Goal: Task Accomplishment & Management: Complete application form

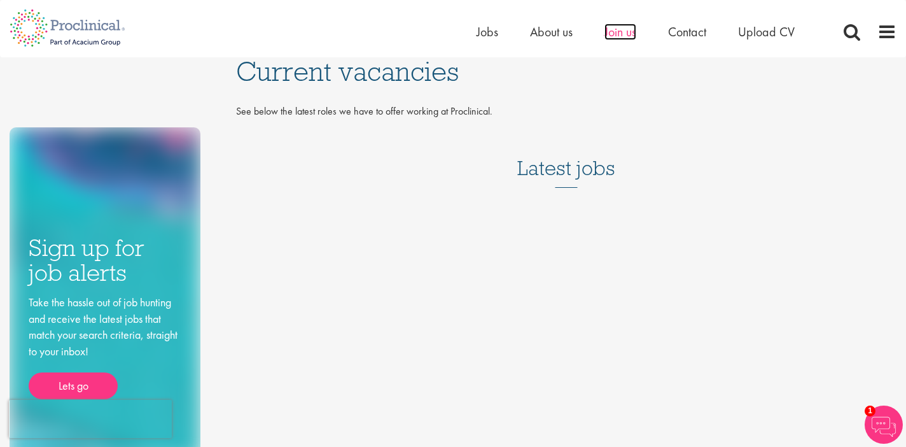
click at [630, 33] on span "Join us" at bounding box center [621, 32] width 32 height 17
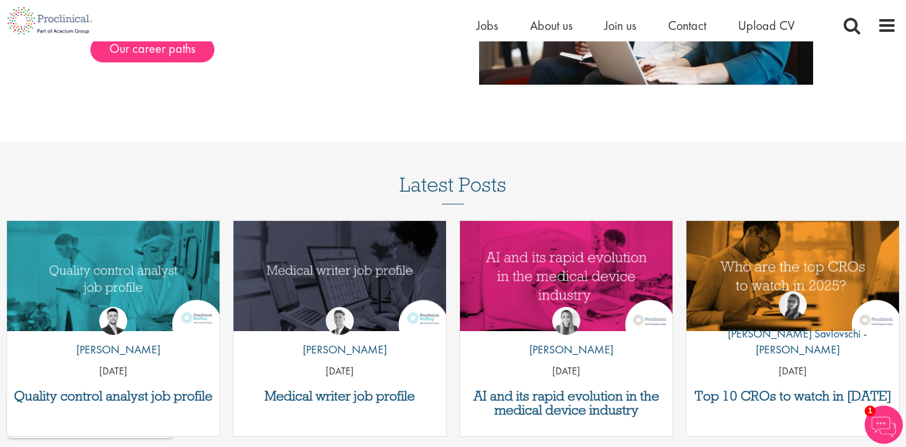
scroll to position [1483, 0]
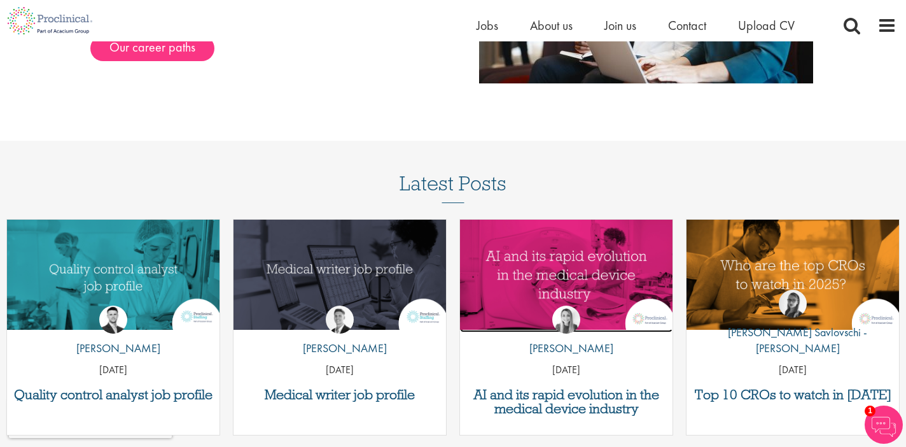
click at [550, 274] on img "Link to a post" at bounding box center [566, 275] width 213 height 111
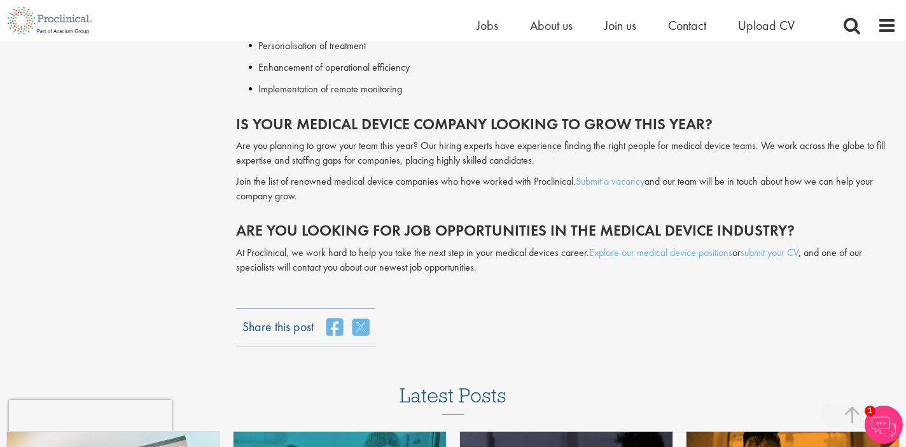
scroll to position [2191, 0]
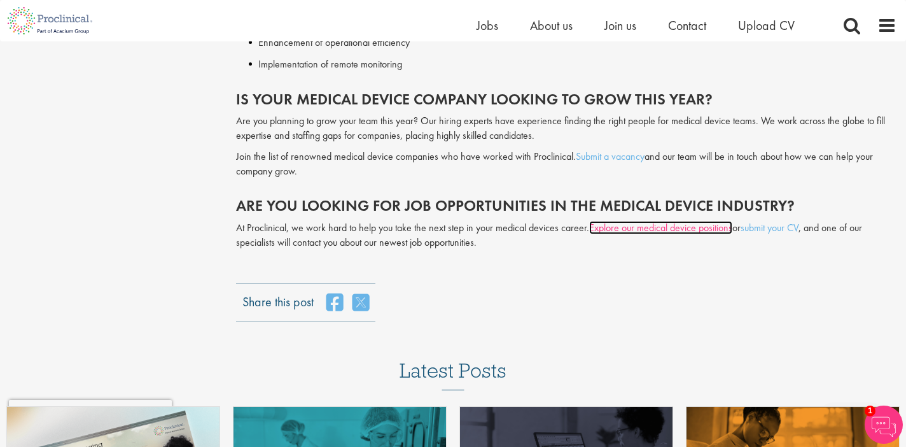
click at [641, 221] on link "Explore our medical device positions" at bounding box center [660, 227] width 143 height 13
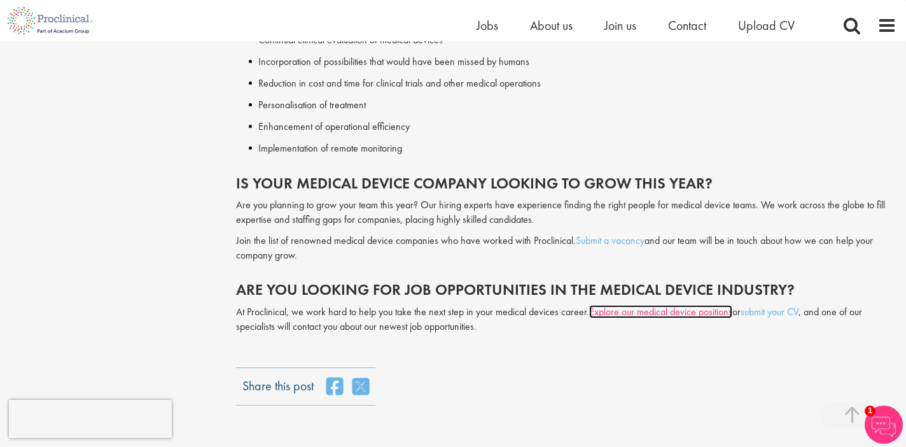
scroll to position [2109, 0]
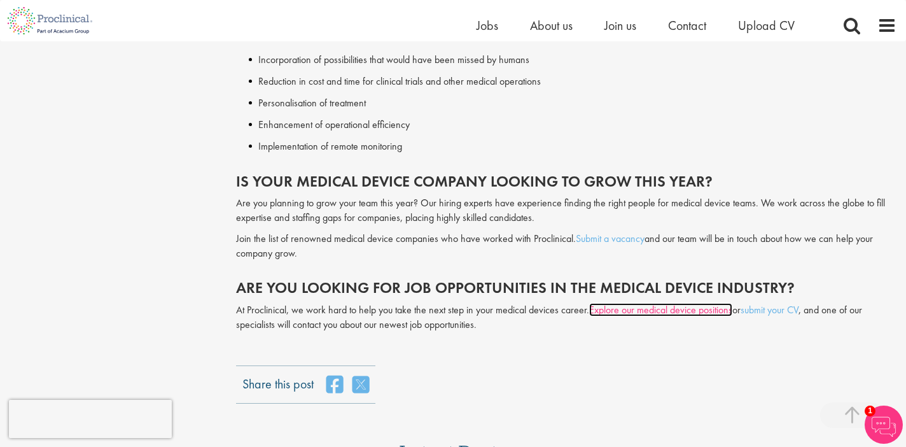
click at [683, 303] on link "Explore our medical device positions" at bounding box center [660, 309] width 143 height 13
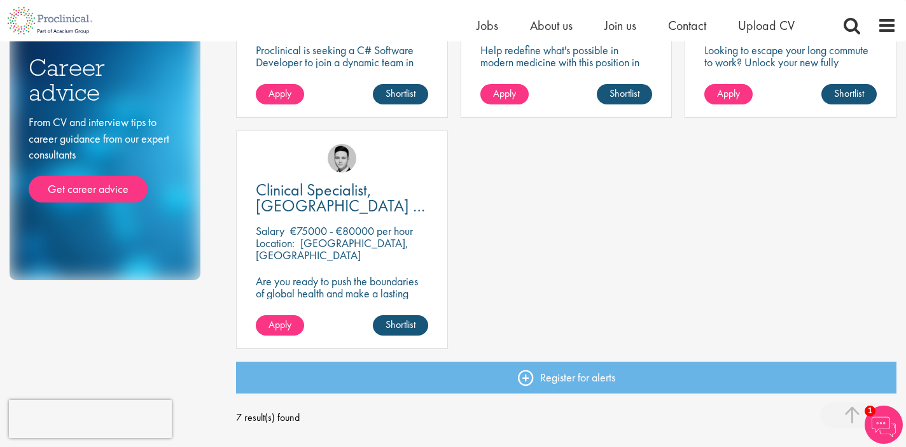
scroll to position [615, 0]
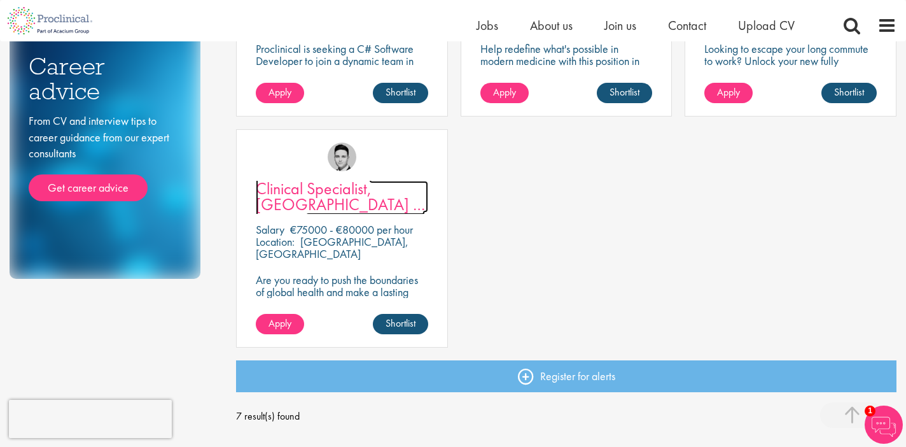
click at [366, 208] on span "Clinical Specialist, Germany - Cardiac" at bounding box center [340, 204] width 169 height 53
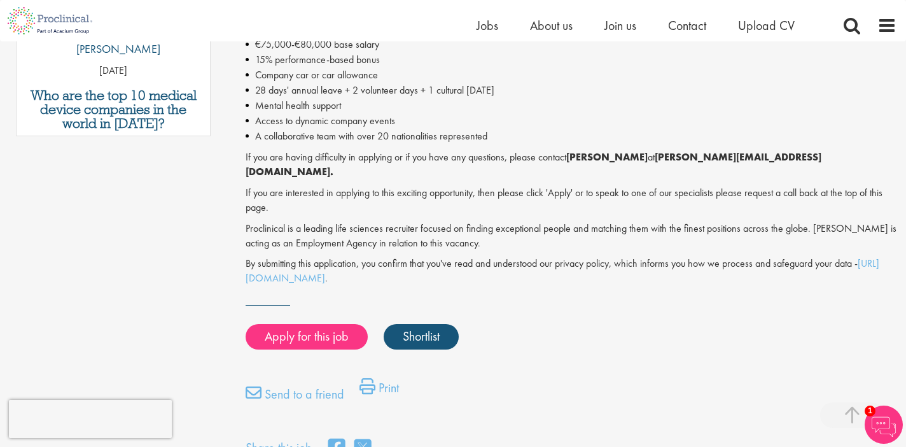
scroll to position [836, 0]
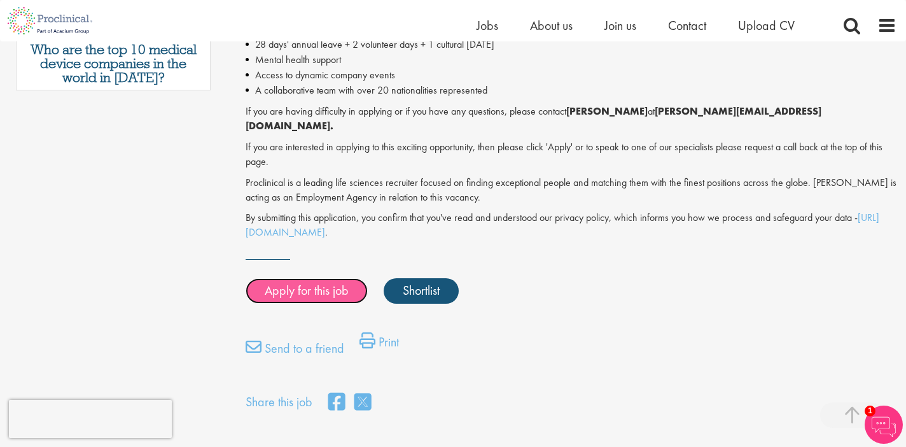
click at [342, 278] on link "Apply for this job" at bounding box center [307, 290] width 122 height 25
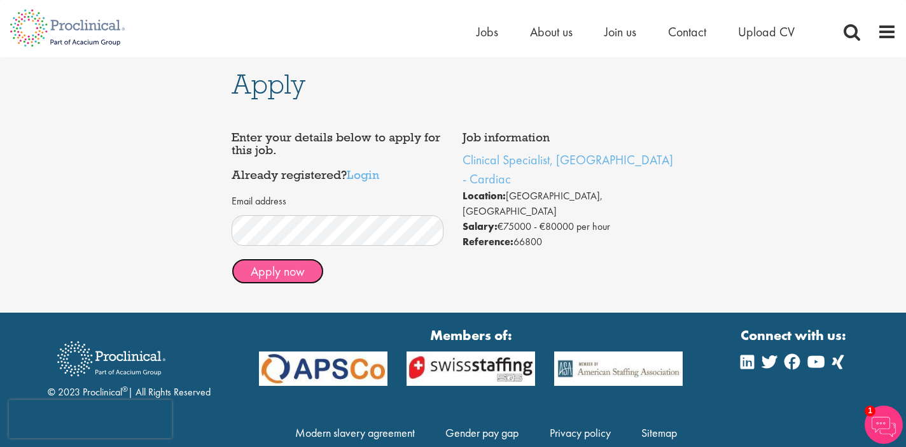
click at [292, 275] on button "Apply now" at bounding box center [278, 270] width 92 height 25
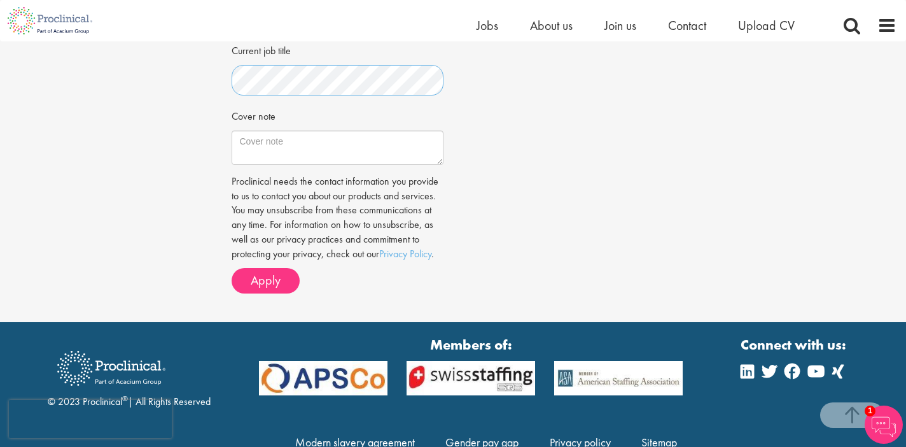
scroll to position [428, 0]
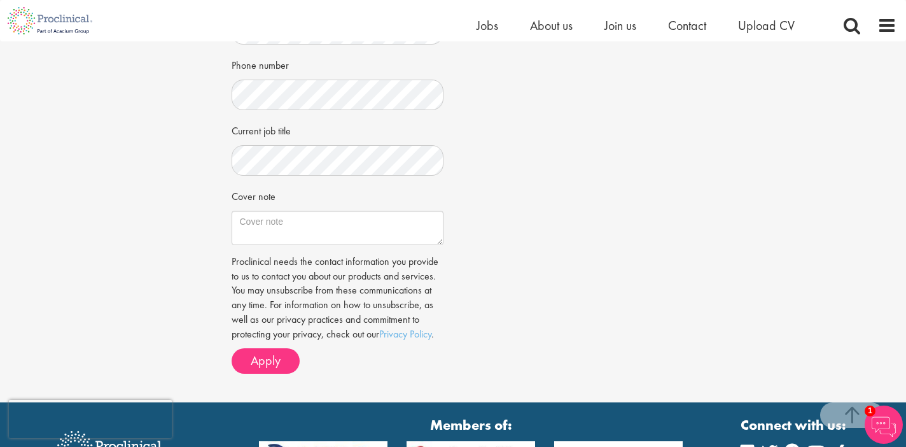
scroll to position [343, 0]
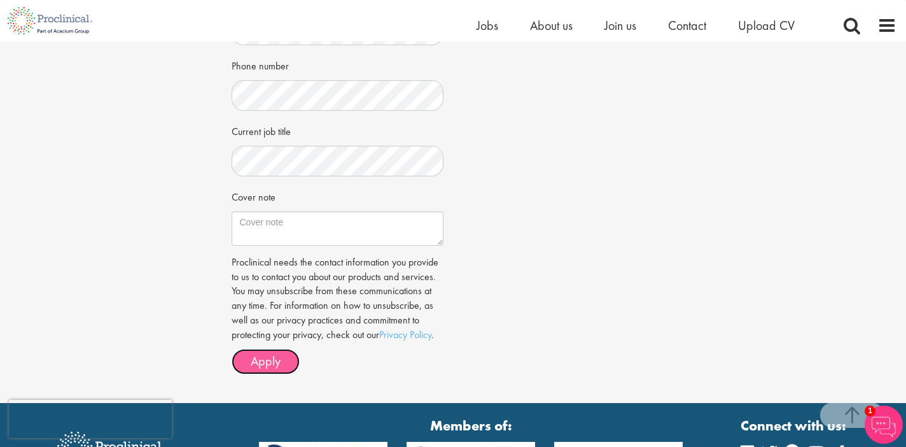
click at [283, 356] on button "Apply" at bounding box center [266, 361] width 68 height 25
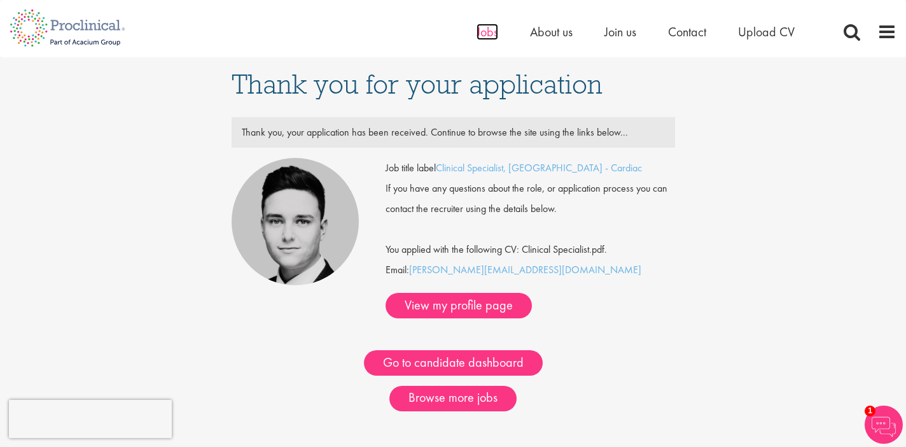
click at [485, 37] on span "Jobs" at bounding box center [488, 32] width 22 height 17
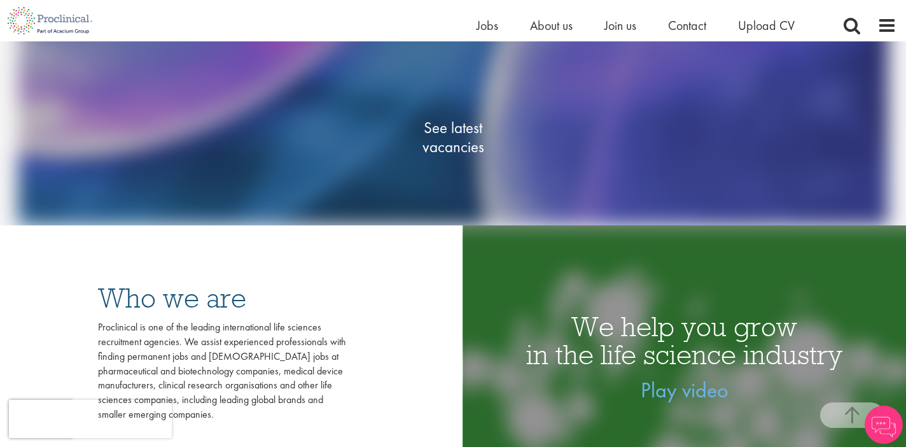
scroll to position [389, 0]
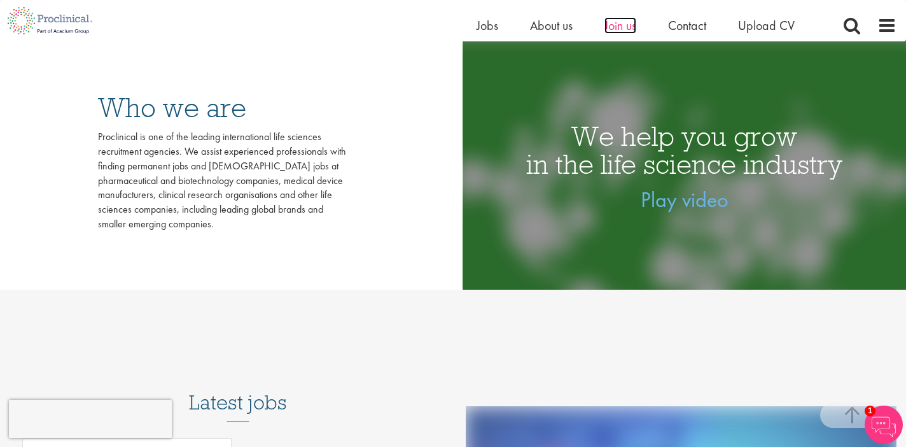
click at [617, 27] on span "Join us" at bounding box center [621, 25] width 32 height 17
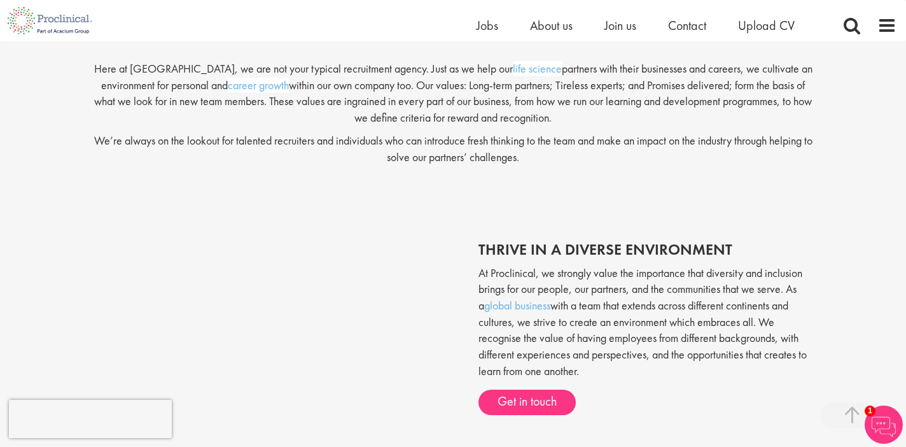
scroll to position [215, 0]
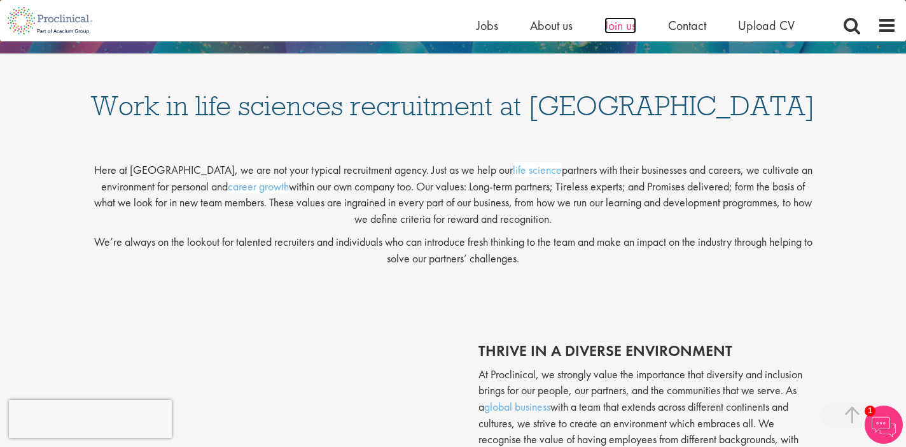
click at [629, 21] on span "Join us" at bounding box center [621, 25] width 32 height 17
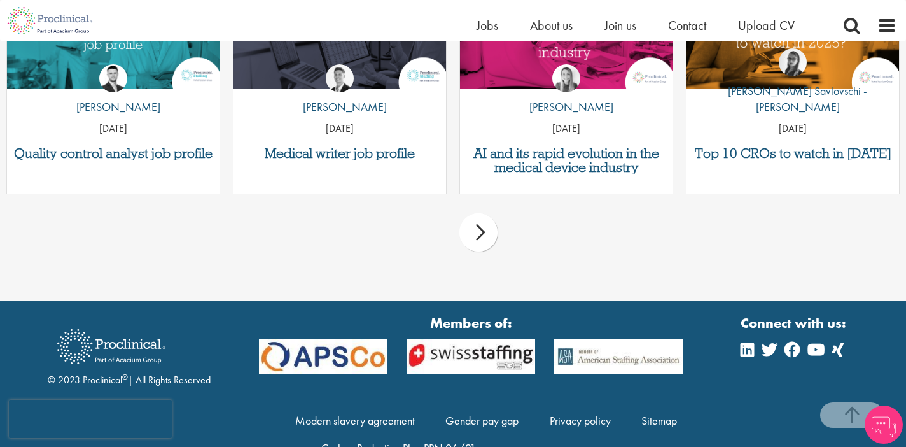
scroll to position [1716, 0]
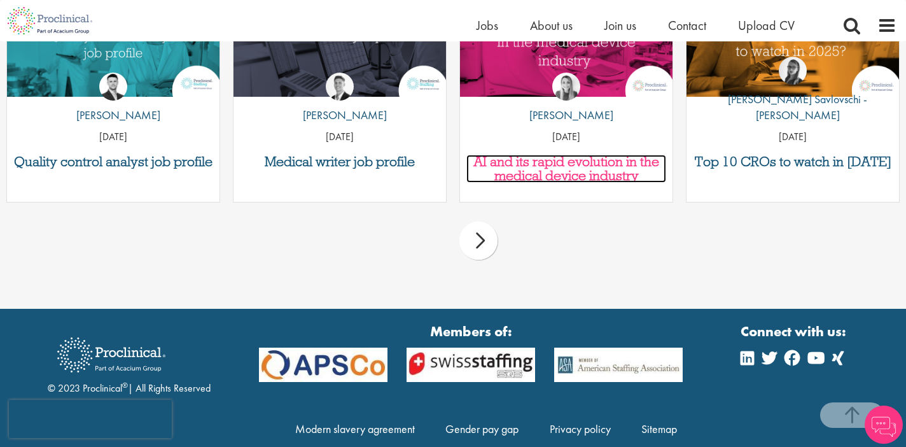
click at [577, 172] on h3 "AI and its rapid evolution in the medical device industry" at bounding box center [566, 169] width 200 height 28
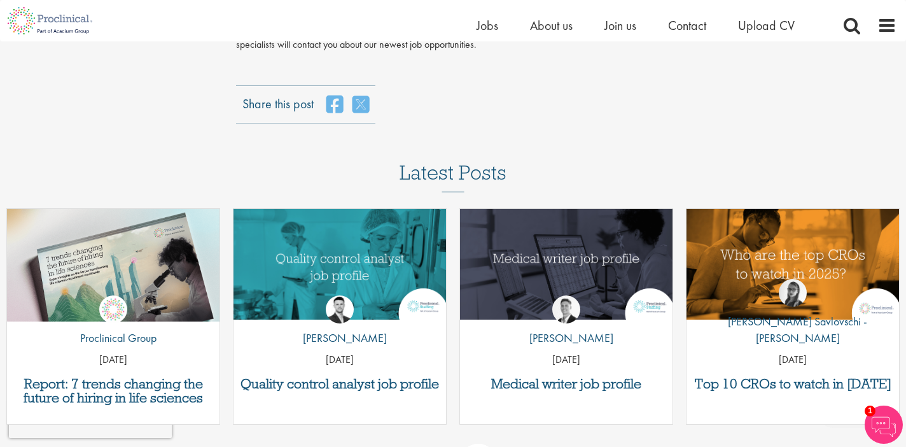
scroll to position [2390, 0]
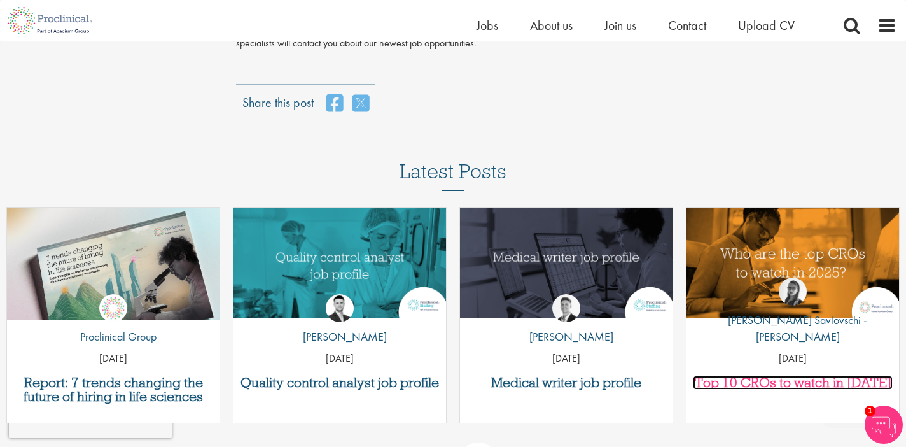
click at [717, 375] on h3 "Top 10 CROs to watch in [DATE]" at bounding box center [793, 382] width 200 height 14
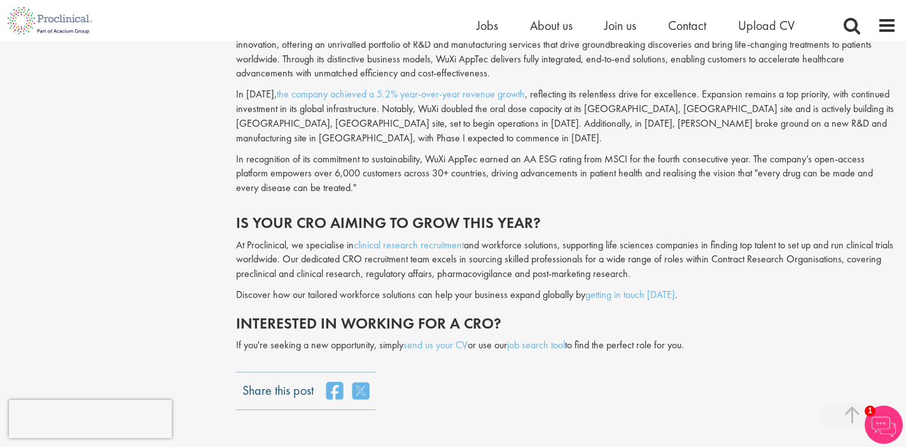
scroll to position [3008, 0]
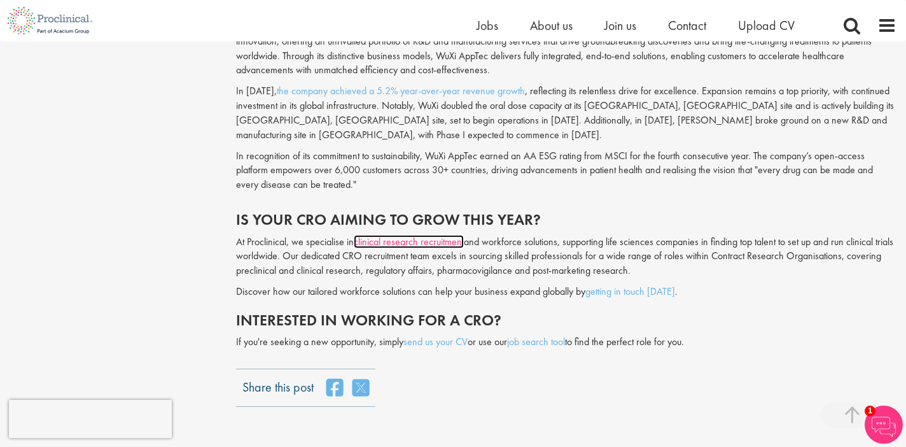
click at [415, 237] on link "clinical research recruitment" at bounding box center [409, 241] width 110 height 13
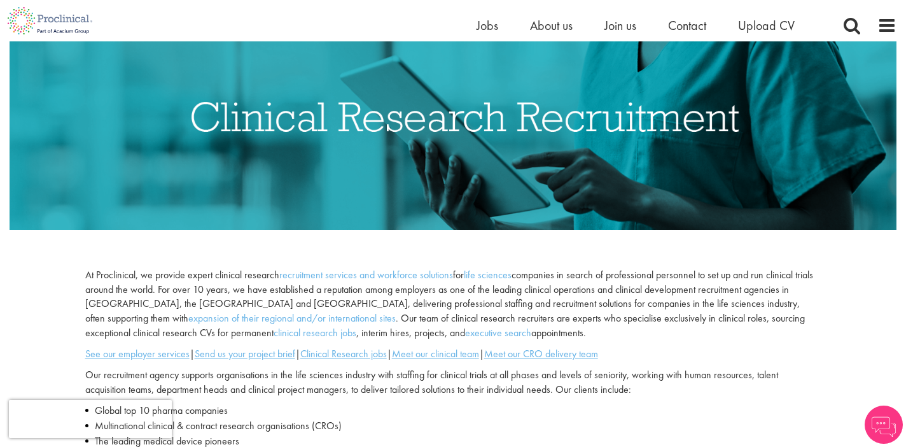
scroll to position [379, 0]
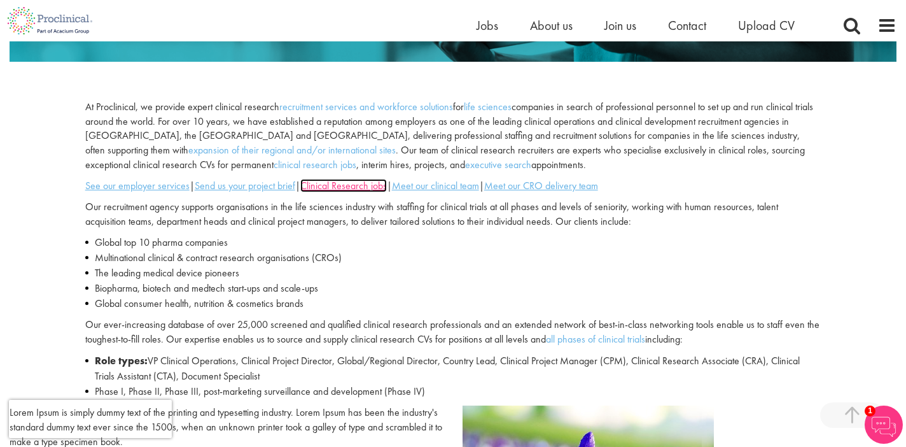
click at [381, 185] on u "Clinical Research jobs" at bounding box center [343, 185] width 87 height 13
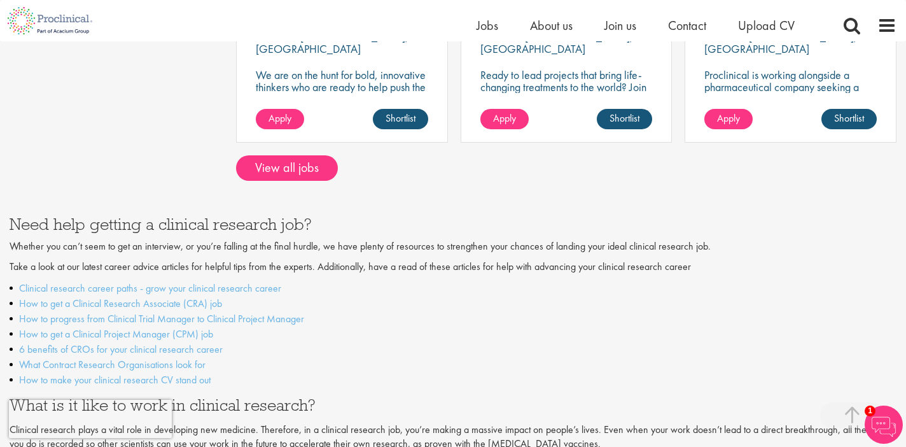
scroll to position [1214, 0]
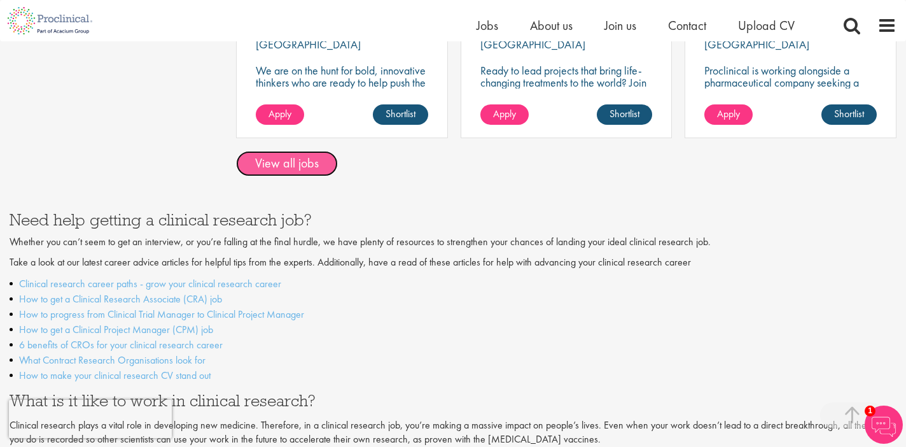
click at [300, 157] on link "View all jobs" at bounding box center [287, 163] width 102 height 25
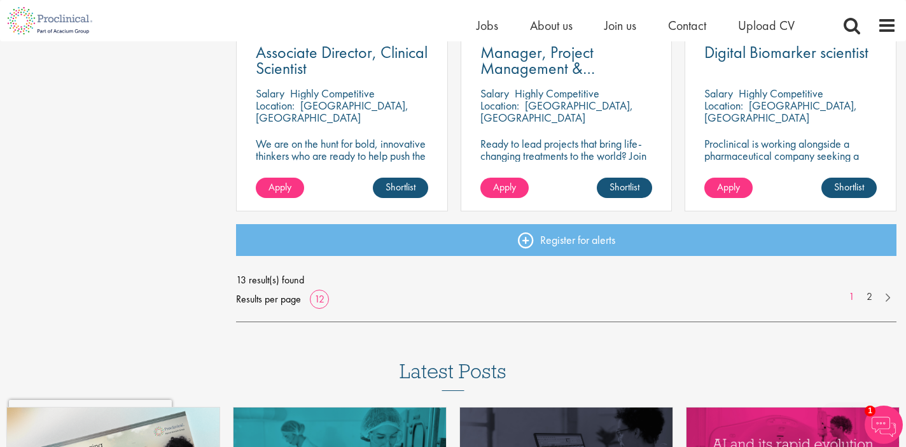
scroll to position [990, 0]
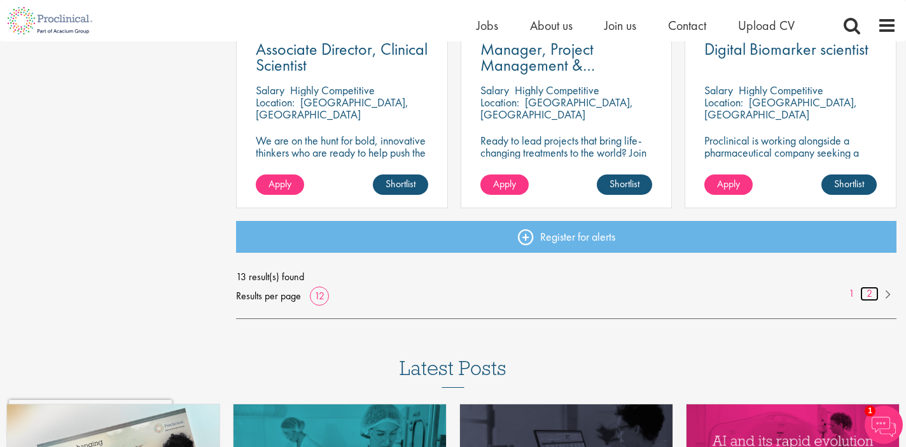
click at [872, 294] on link "2" at bounding box center [869, 293] width 18 height 15
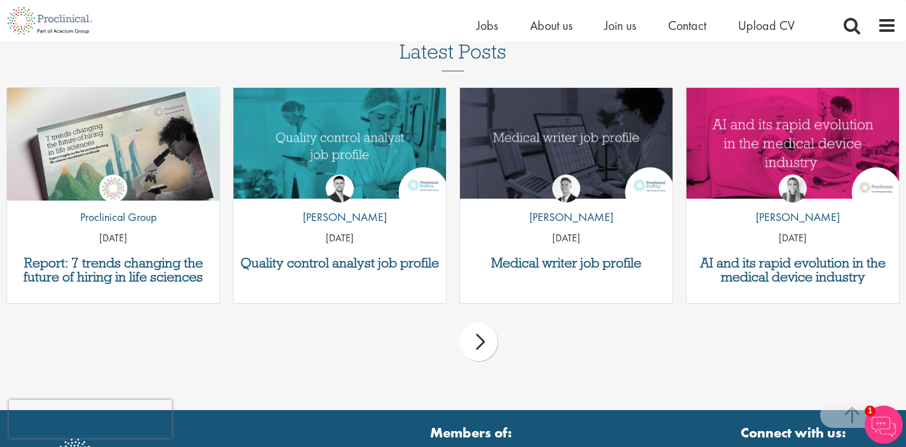
scroll to position [888, 0]
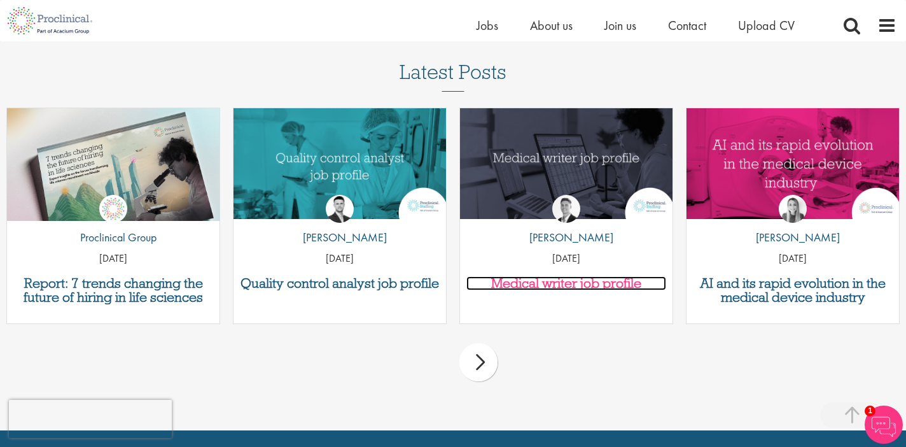
click at [540, 276] on h3 "Medical writer job profile" at bounding box center [566, 283] width 200 height 14
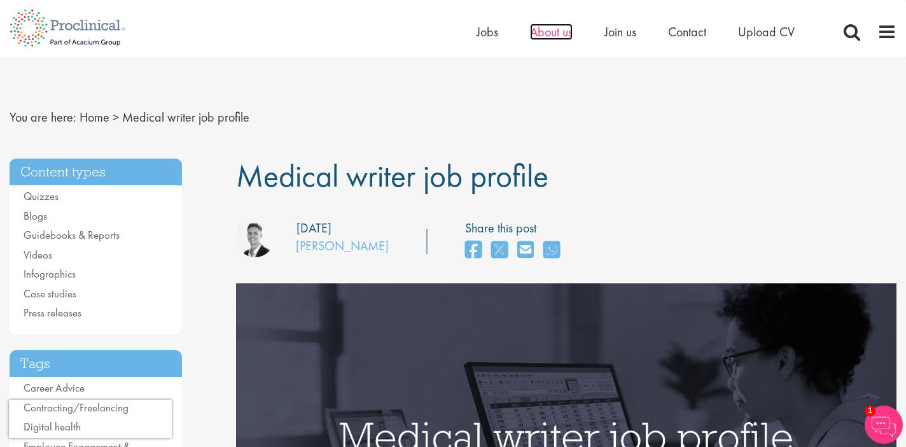
click at [557, 29] on span "About us" at bounding box center [551, 32] width 43 height 17
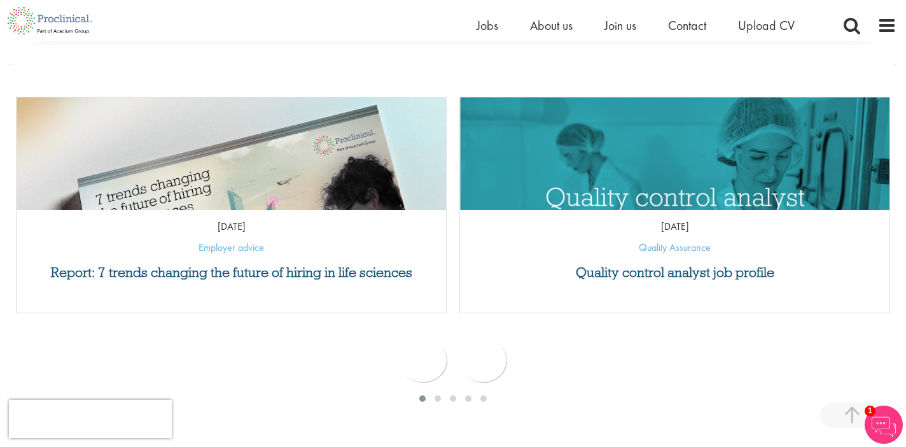
scroll to position [548, 0]
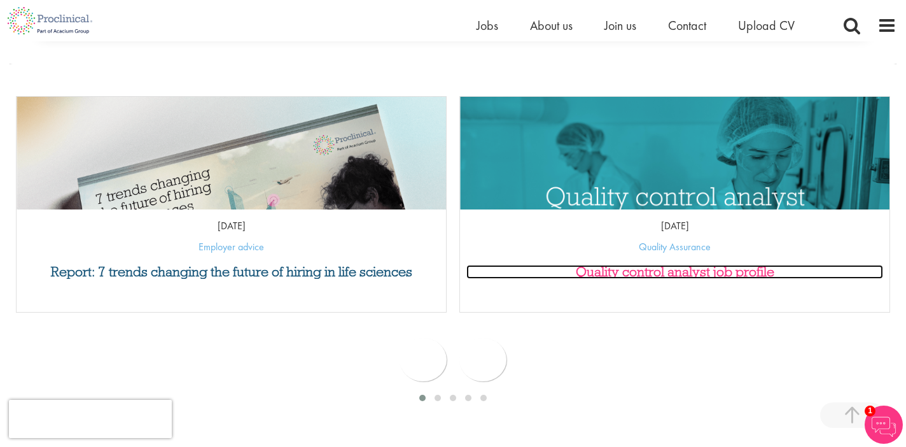
click at [605, 276] on h3 "Quality control analyst job profile" at bounding box center [674, 272] width 417 height 14
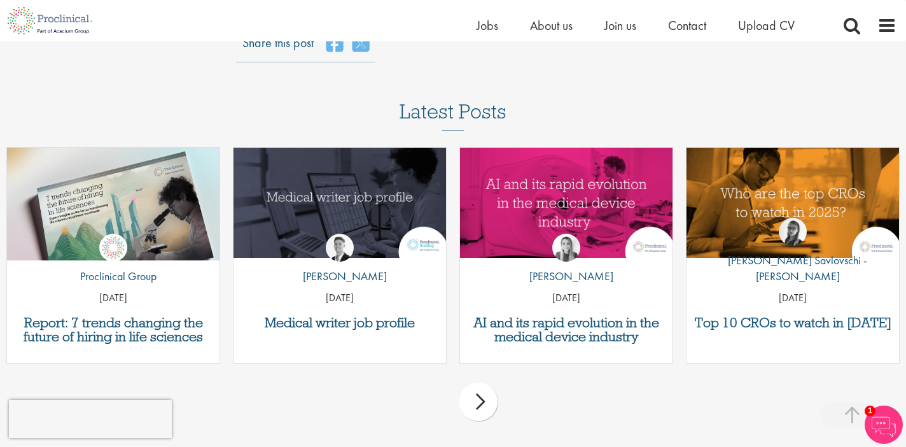
scroll to position [2957, 0]
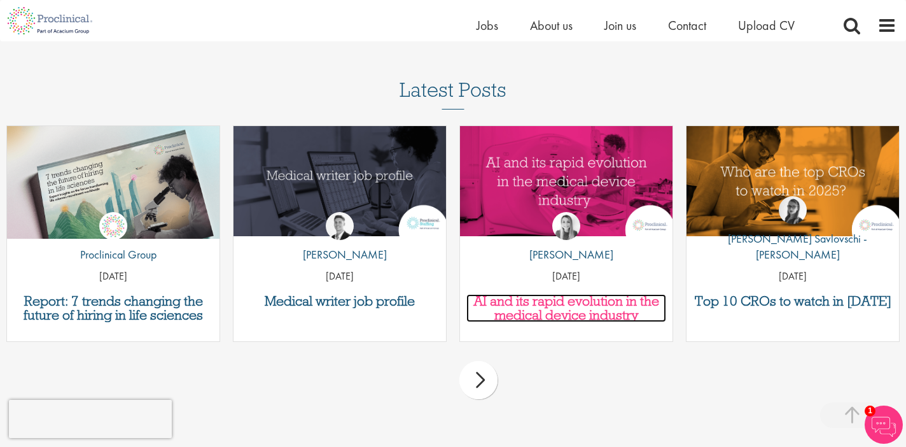
click at [596, 317] on h3 "AI and its rapid evolution in the medical device industry" at bounding box center [566, 308] width 200 height 28
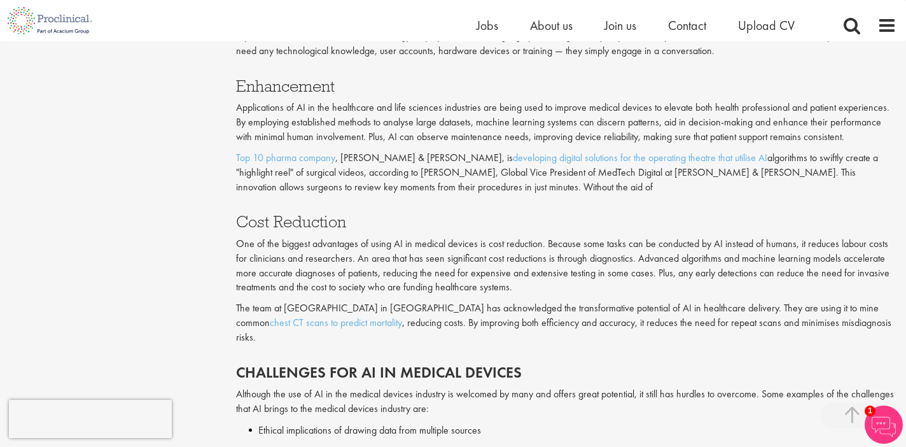
scroll to position [1501, 0]
click at [281, 323] on link "chest CT scans to predict mortality" at bounding box center [336, 322] width 132 height 13
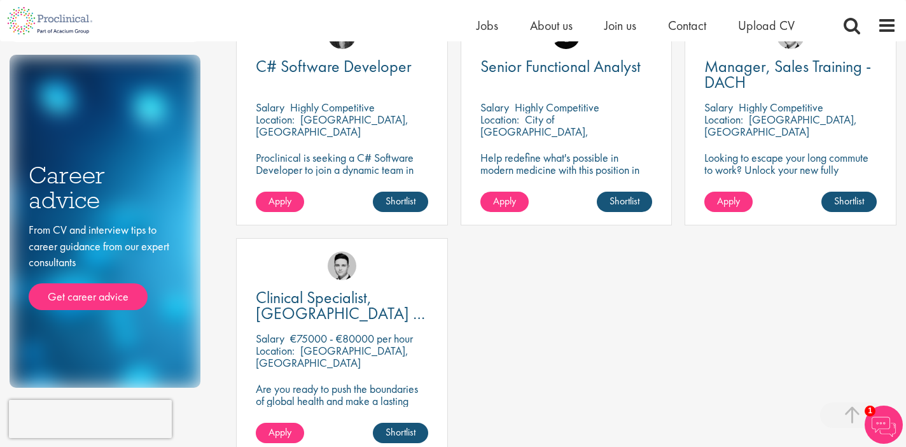
scroll to position [532, 0]
